Goal: Transaction & Acquisition: Purchase product/service

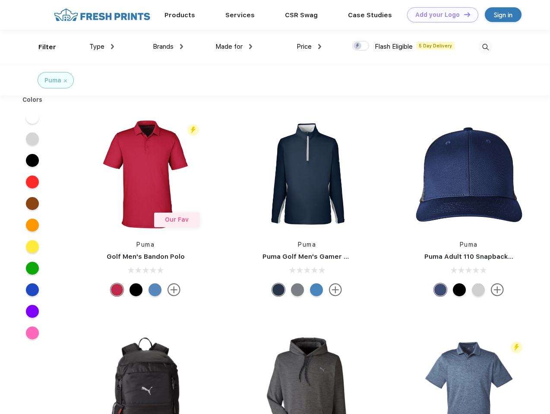
click at [439, 15] on link "Add your Logo Design Tool" at bounding box center [442, 14] width 71 height 15
click at [0, 0] on div "Design Tool" at bounding box center [0, 0] width 0 height 0
click at [463, 14] on link "Add your Logo Design Tool" at bounding box center [442, 14] width 71 height 15
click at [41, 47] on div "Filter" at bounding box center [47, 47] width 18 height 10
click at [102, 47] on span "Type" at bounding box center [96, 47] width 15 height 8
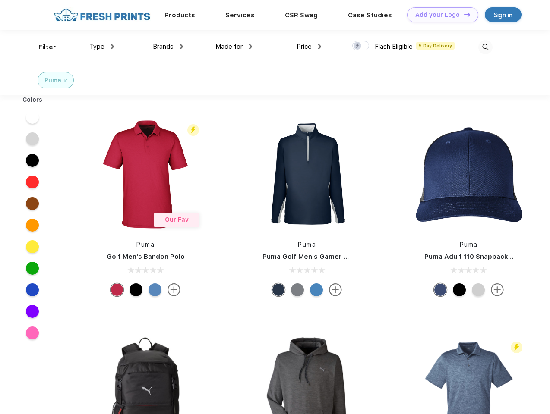
click at [168, 47] on span "Brands" at bounding box center [163, 47] width 21 height 8
click at [234, 47] on span "Made for" at bounding box center [228, 47] width 27 height 8
click at [309, 47] on span "Price" at bounding box center [303, 47] width 15 height 8
click at [361, 46] on div at bounding box center [360, 45] width 17 height 9
click at [358, 46] on input "checkbox" at bounding box center [355, 44] width 6 height 6
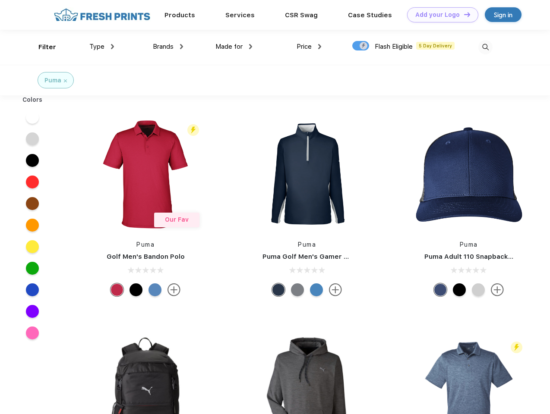
click at [485, 47] on img at bounding box center [485, 47] width 14 height 14
